Goal: Find contact information: Find contact information

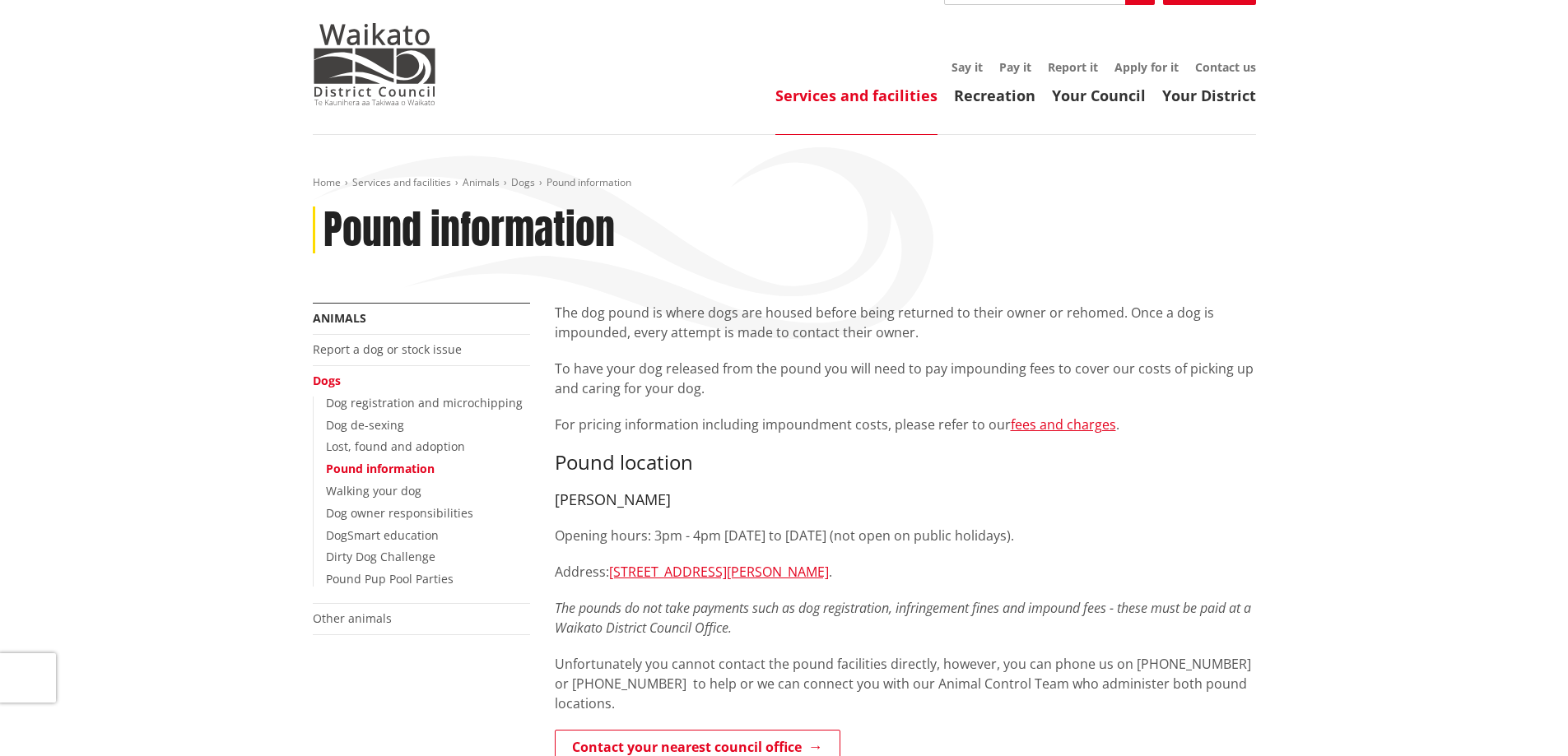
scroll to position [165, 0]
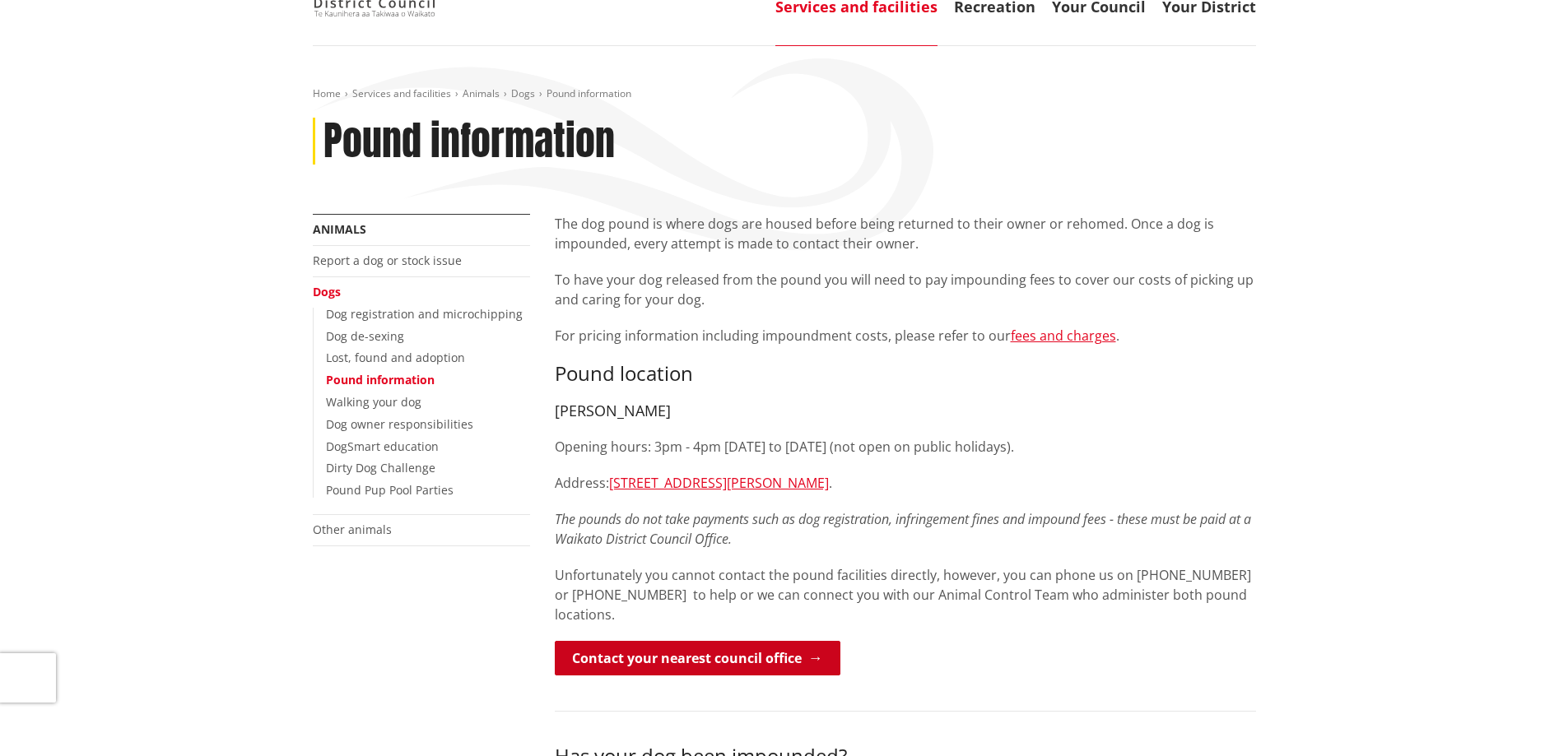
click at [683, 640] on link "Contact your nearest council office" at bounding box center [698, 657] width 286 height 35
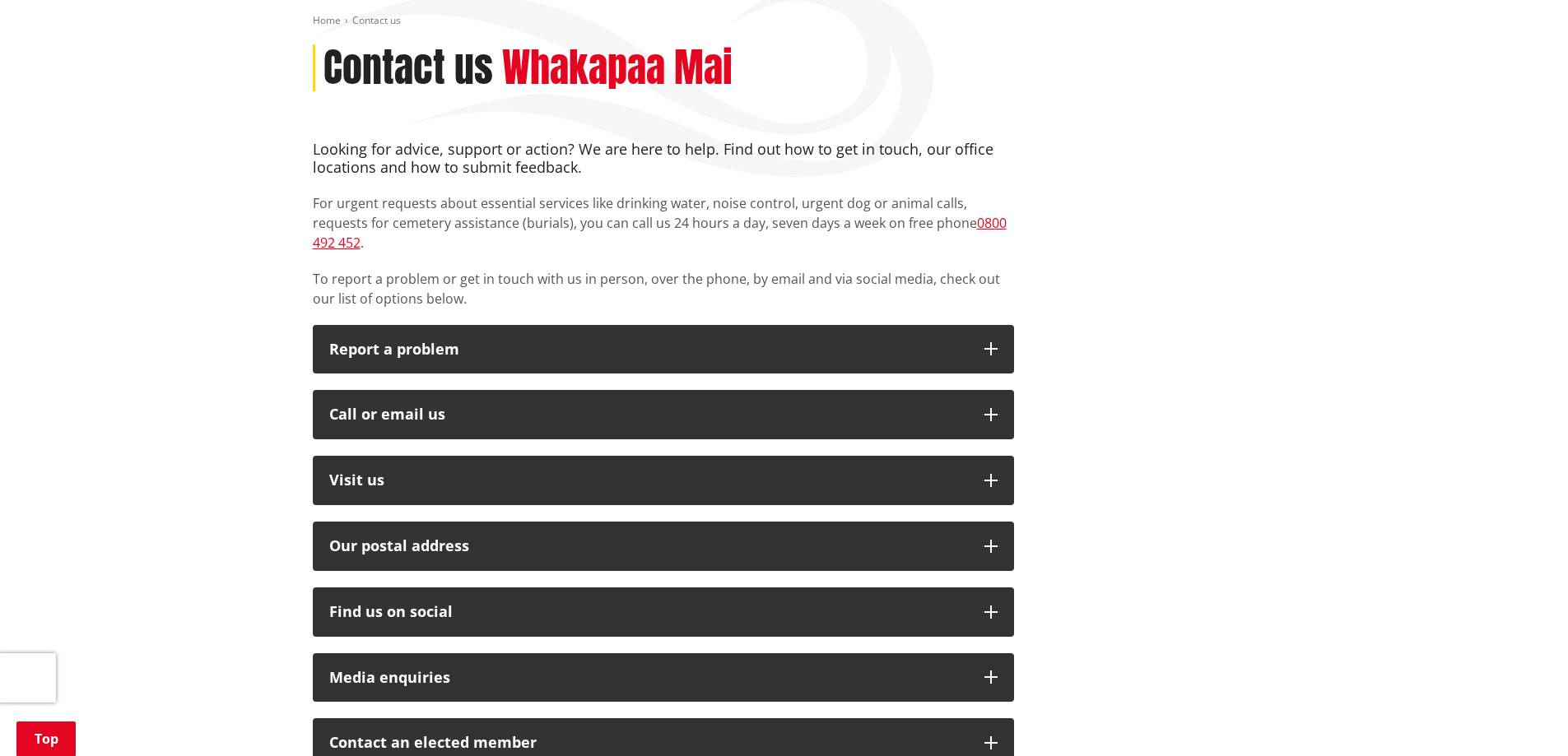
scroll to position [246, 0]
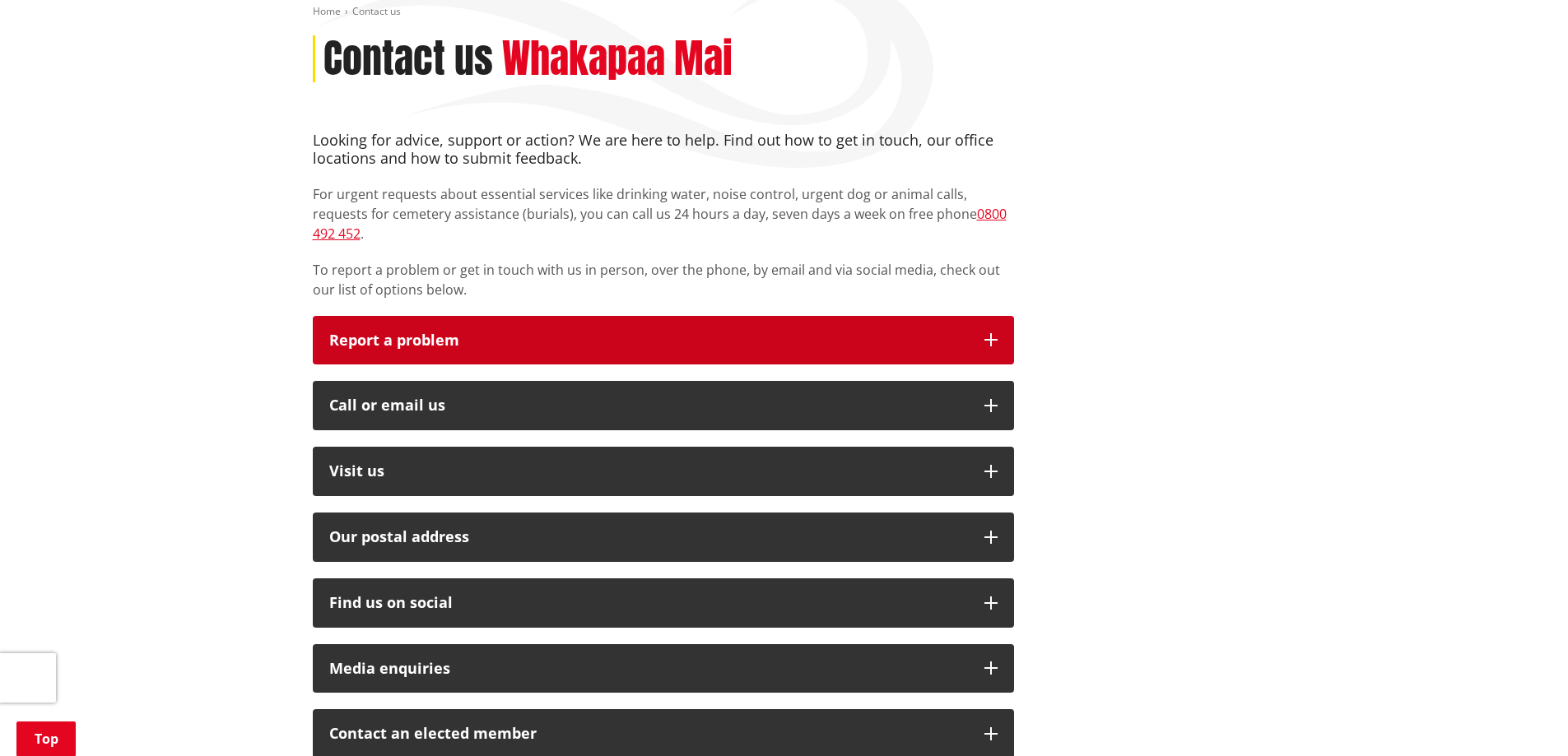
click at [957, 332] on button "Report a problem" at bounding box center [662, 340] width 701 height 49
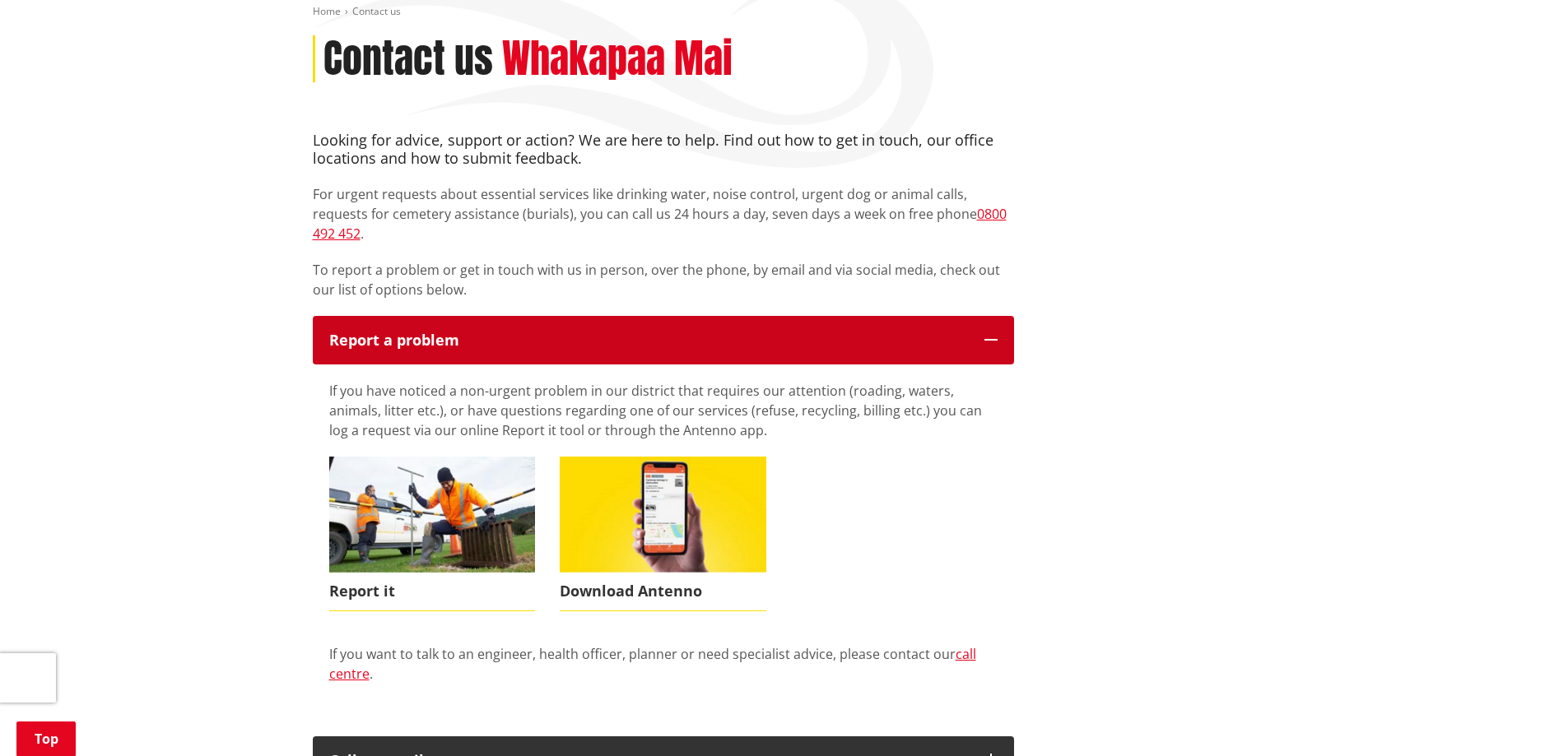
click at [971, 333] on button "Report a problem" at bounding box center [662, 340] width 701 height 49
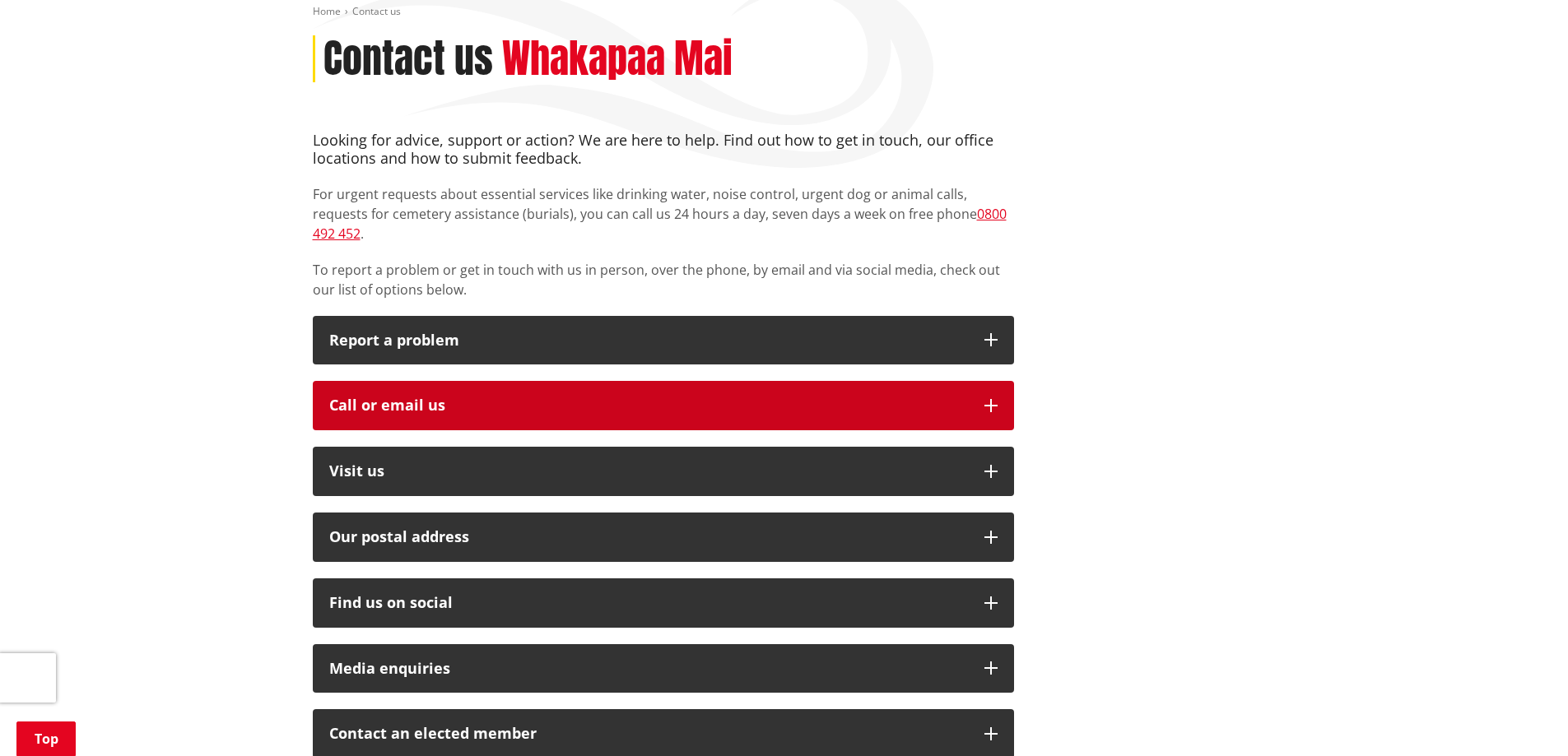
click at [958, 398] on div "Call or email us" at bounding box center [648, 405] width 639 height 16
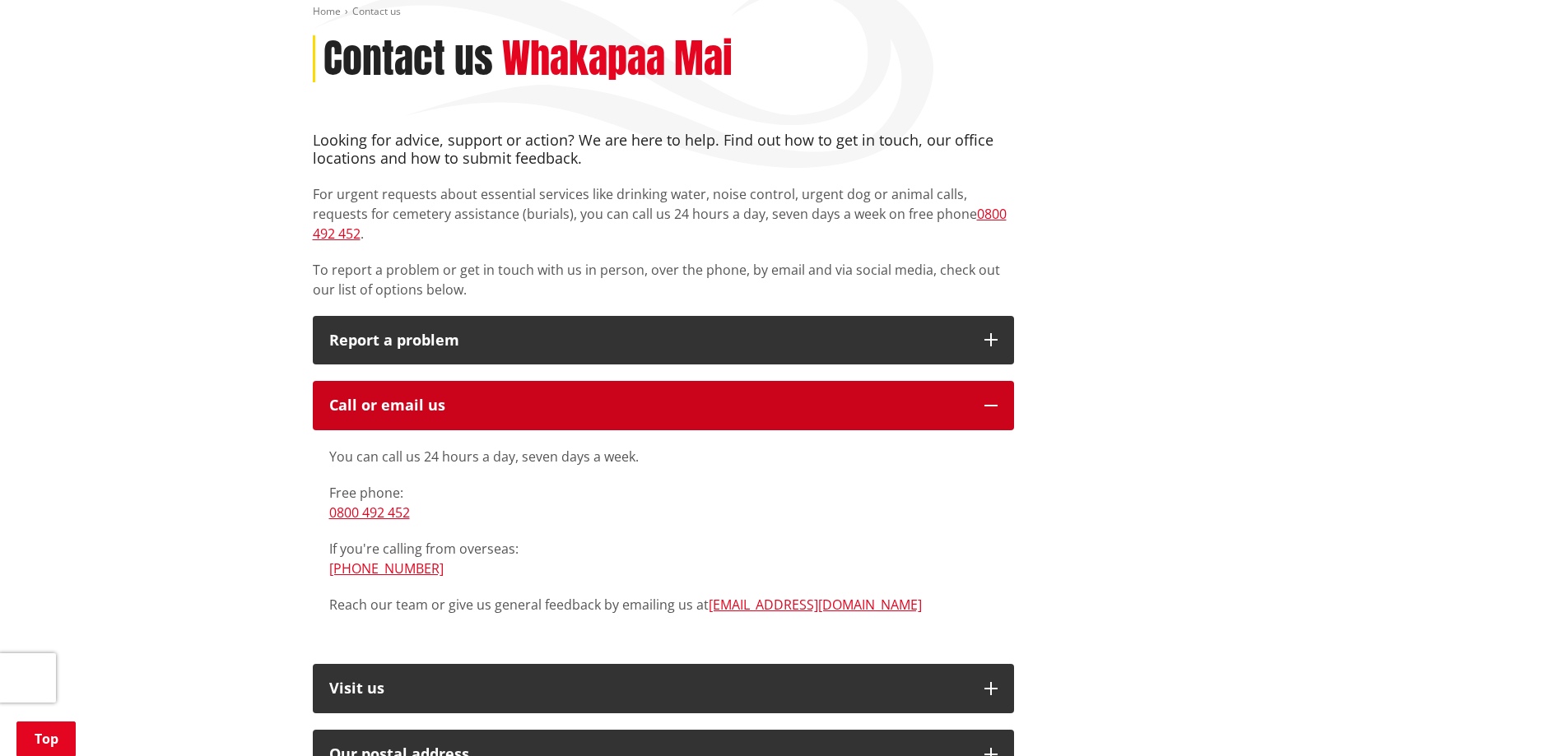
click at [958, 398] on button "Call or email us" at bounding box center [662, 405] width 701 height 49
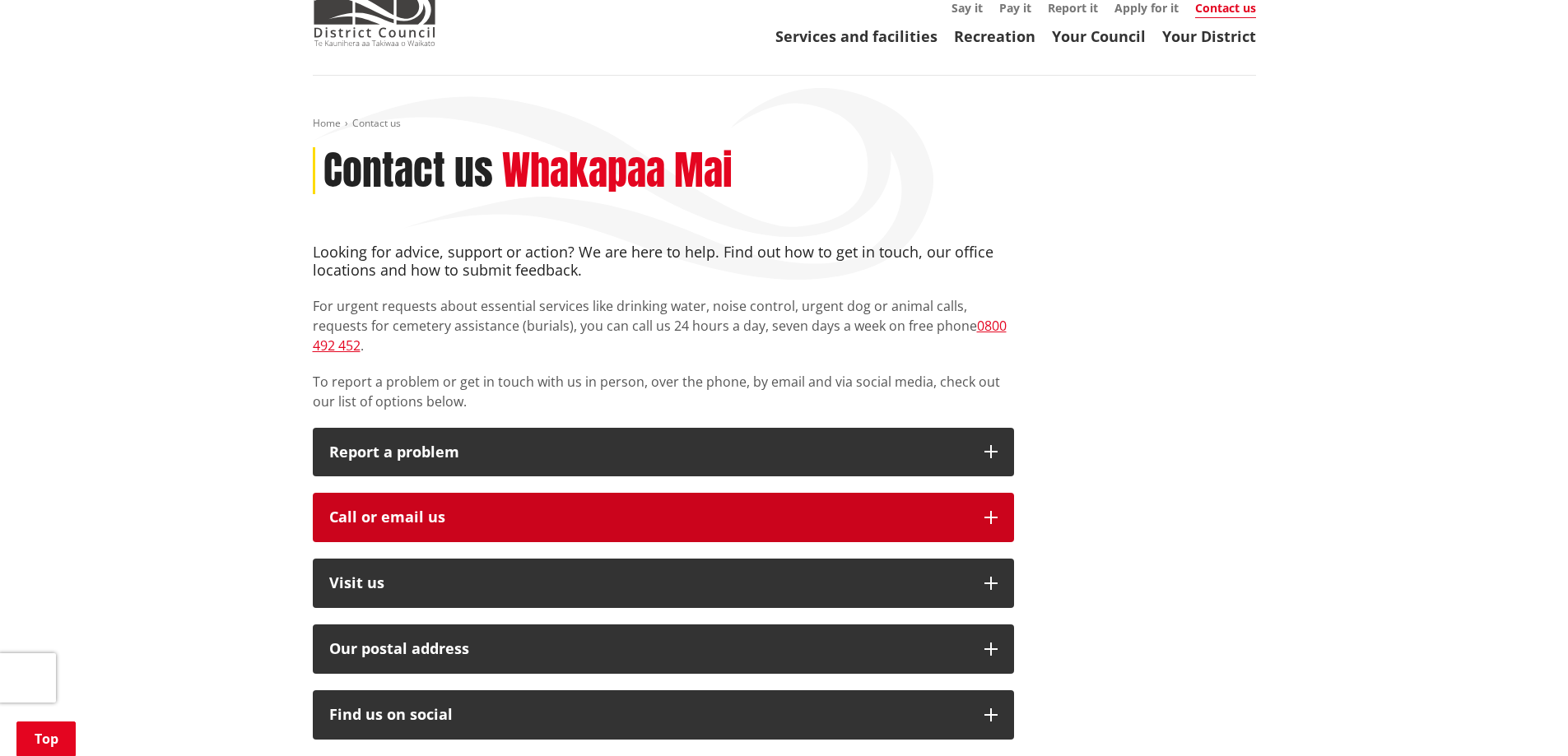
scroll to position [0, 0]
